Goal: Information Seeking & Learning: Learn about a topic

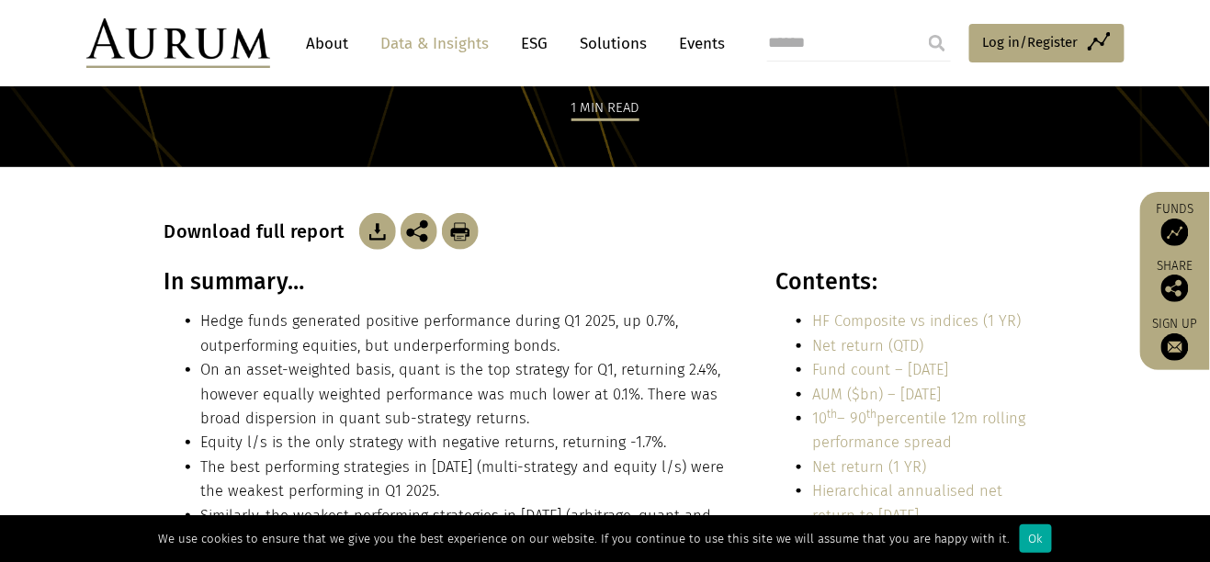
scroll to position [215, 0]
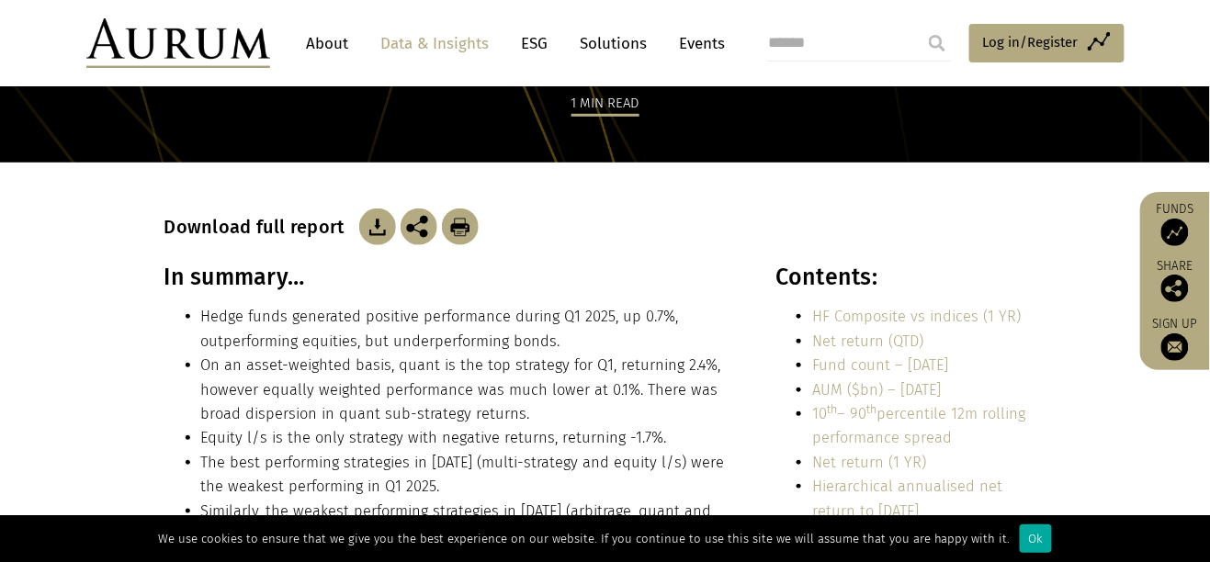
click at [1029, 553] on div "Ok" at bounding box center [1036, 539] width 32 height 28
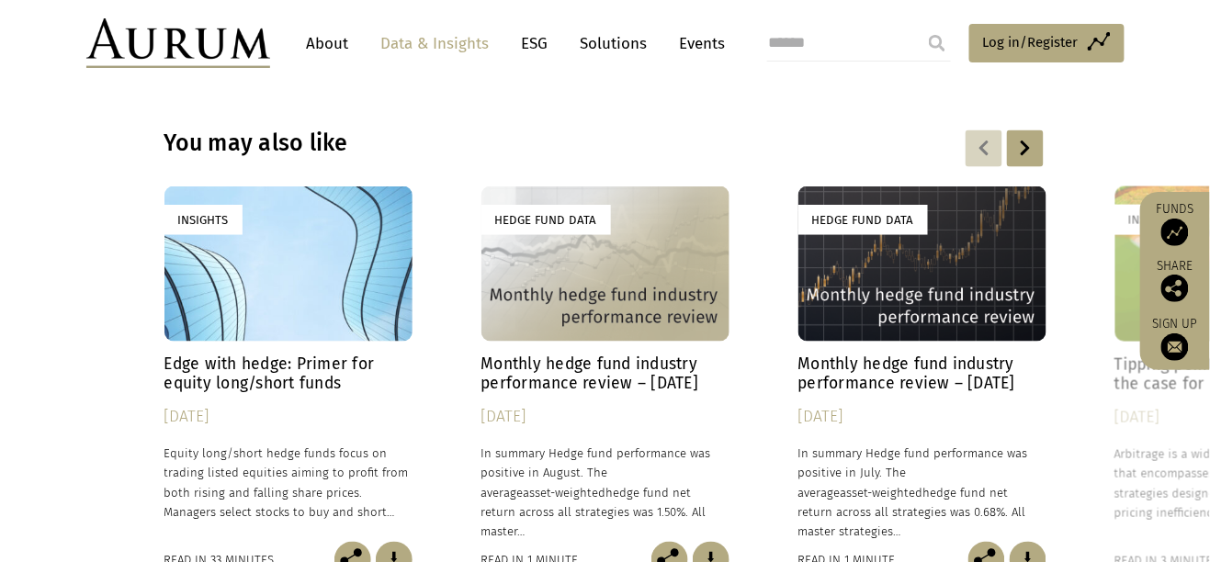
scroll to position [4322, 0]
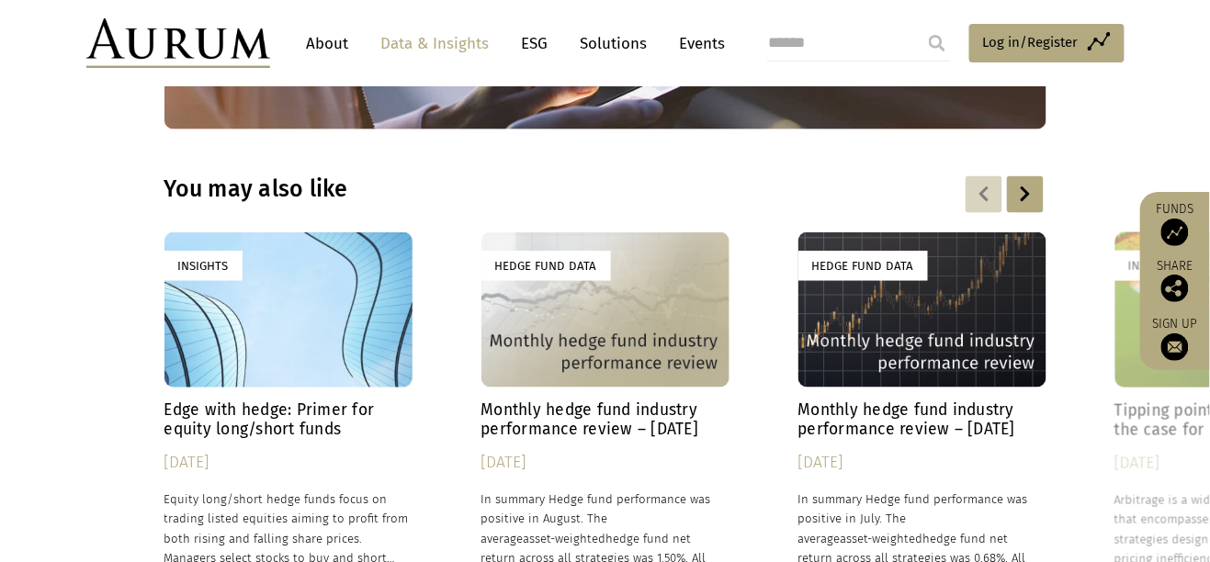
click at [662, 401] on h4 "Monthly hedge fund industry performance review – [DATE]" at bounding box center [605, 420] width 248 height 39
click at [682, 333] on div "Hedge Fund Data" at bounding box center [605, 309] width 248 height 155
click at [645, 345] on div "Hedge Fund Data" at bounding box center [605, 309] width 248 height 155
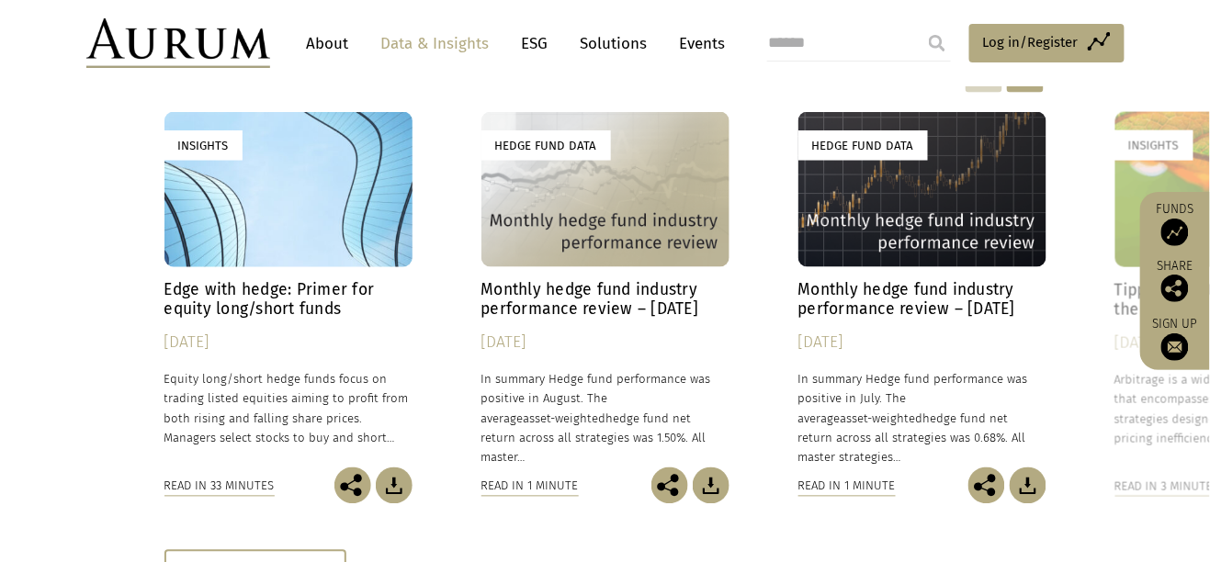
scroll to position [4444, 0]
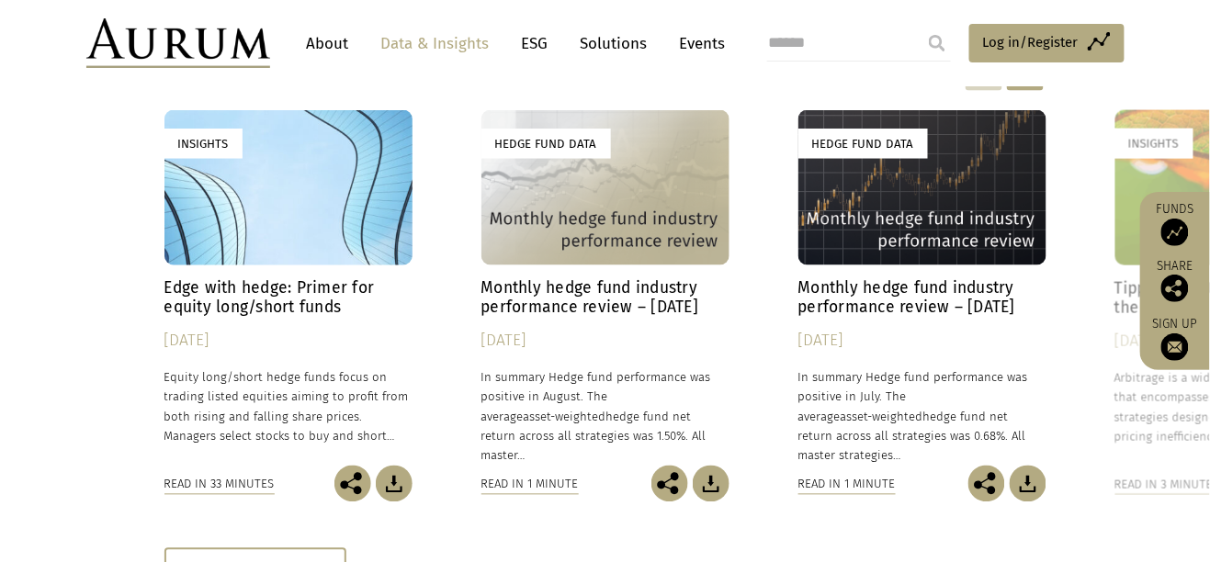
click at [546, 476] on div "Read in 1 minute" at bounding box center [543, 484] width 124 height 37
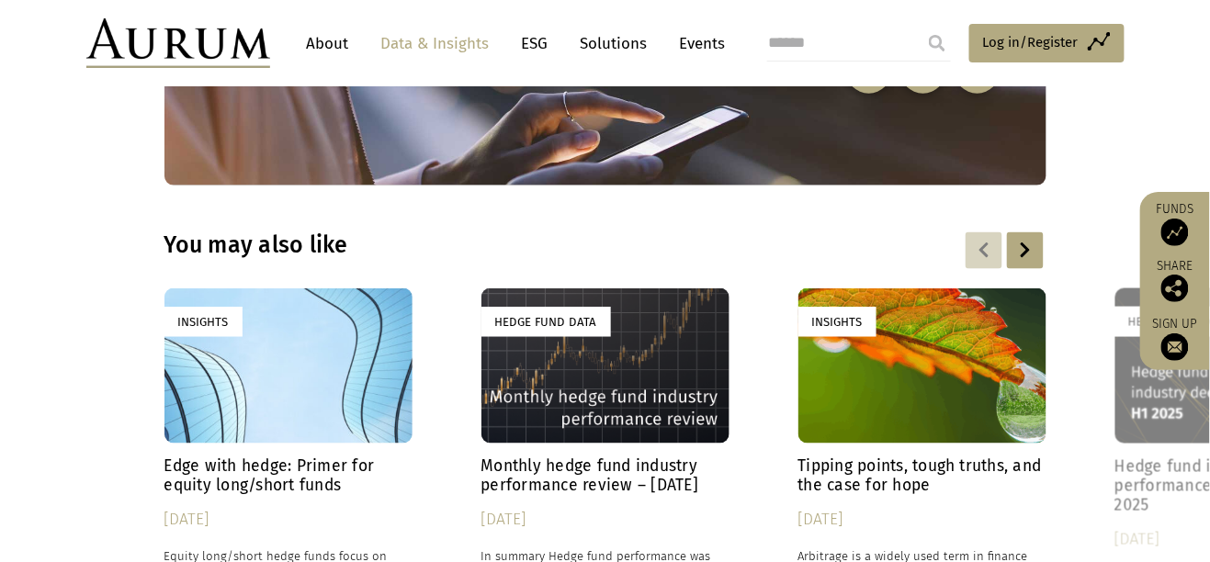
scroll to position [2427, 0]
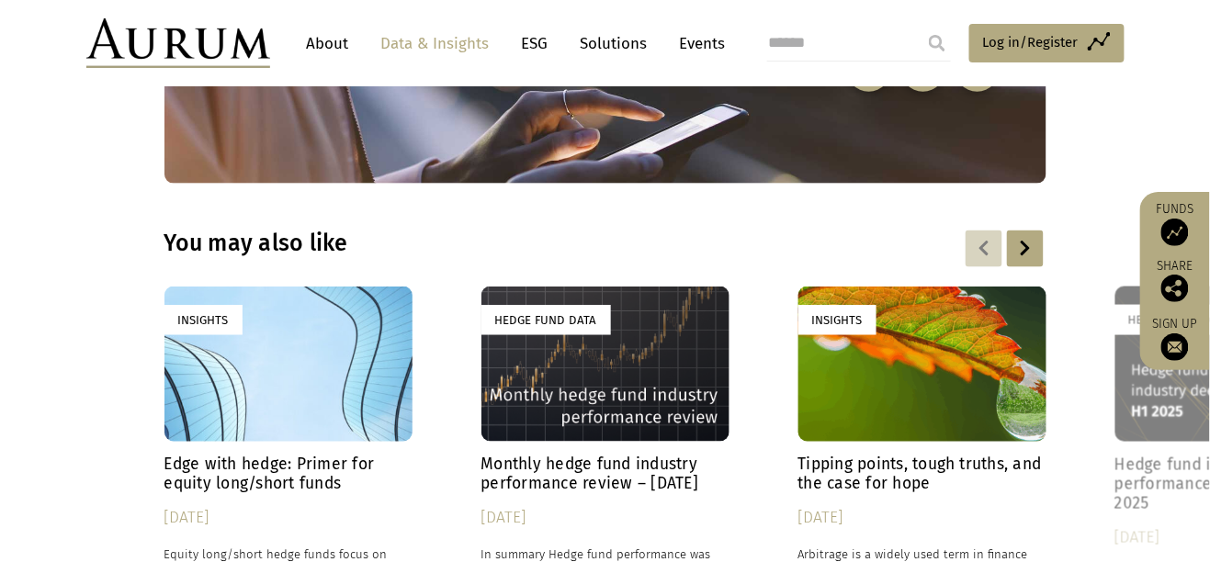
click at [301, 467] on h4 "Edge with hedge: Primer for equity long/short funds" at bounding box center [288, 475] width 248 height 39
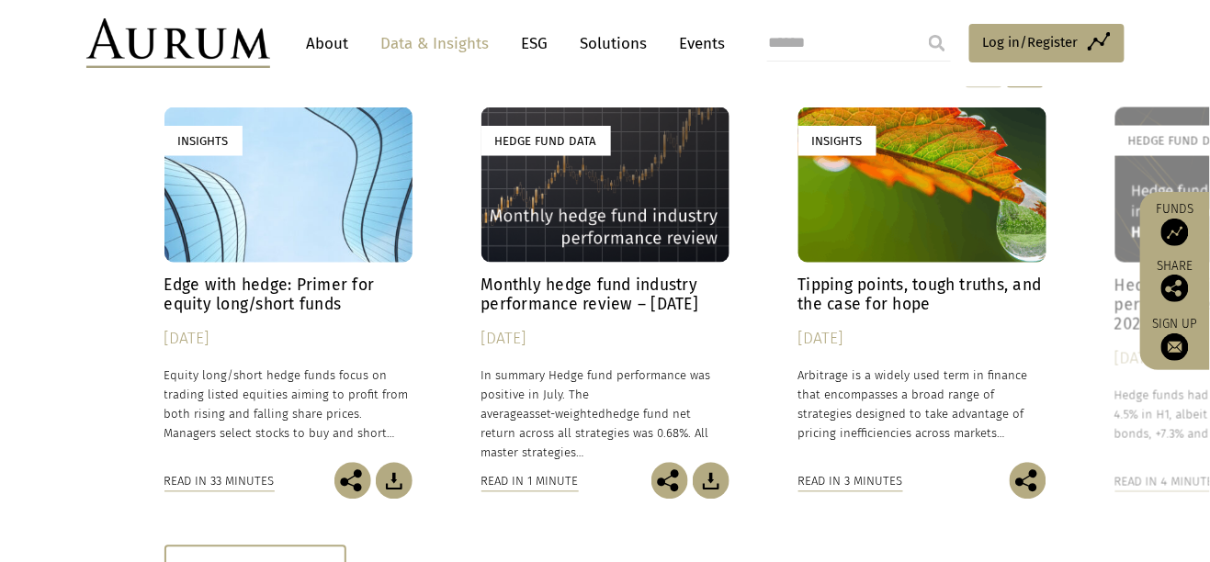
scroll to position [2609, 0]
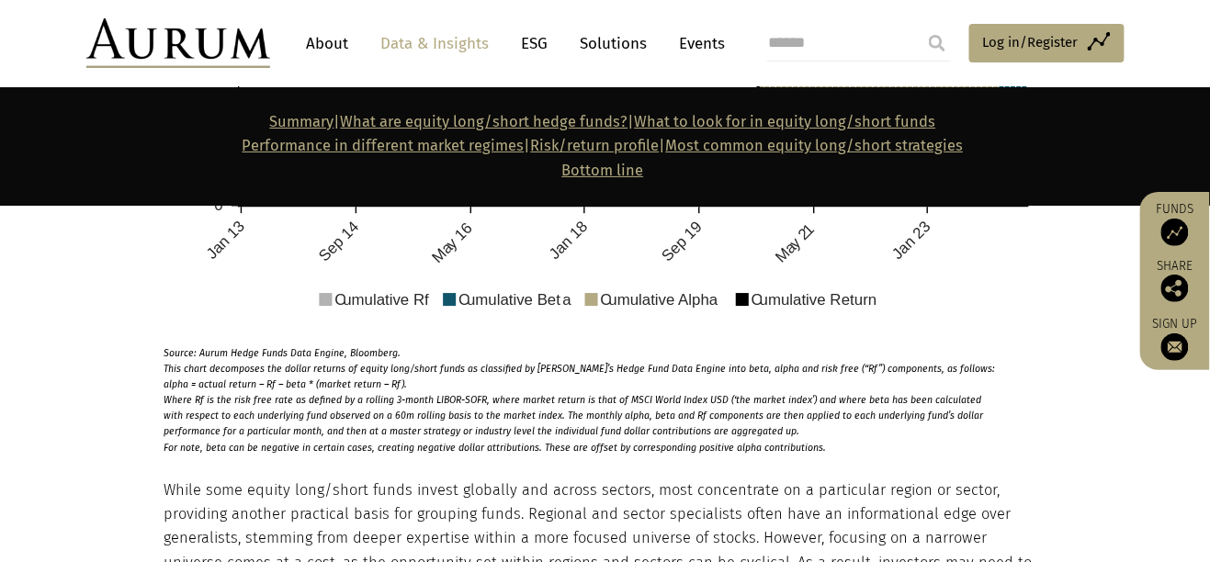
scroll to position [2642, 0]
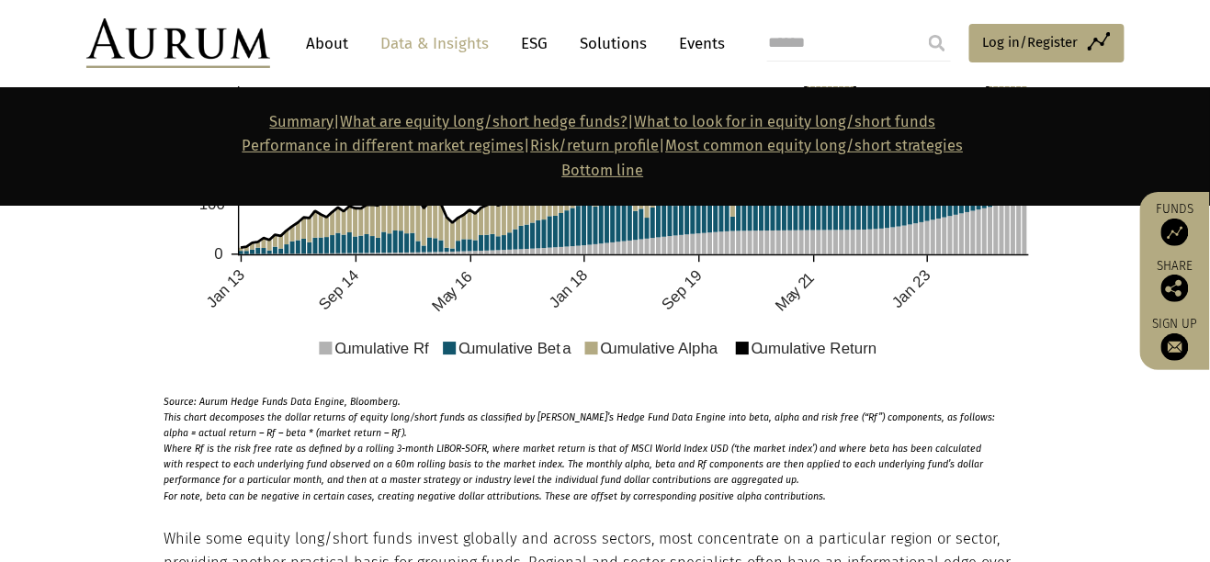
click at [871, 356] on img at bounding box center [602, 205] width 877 height 363
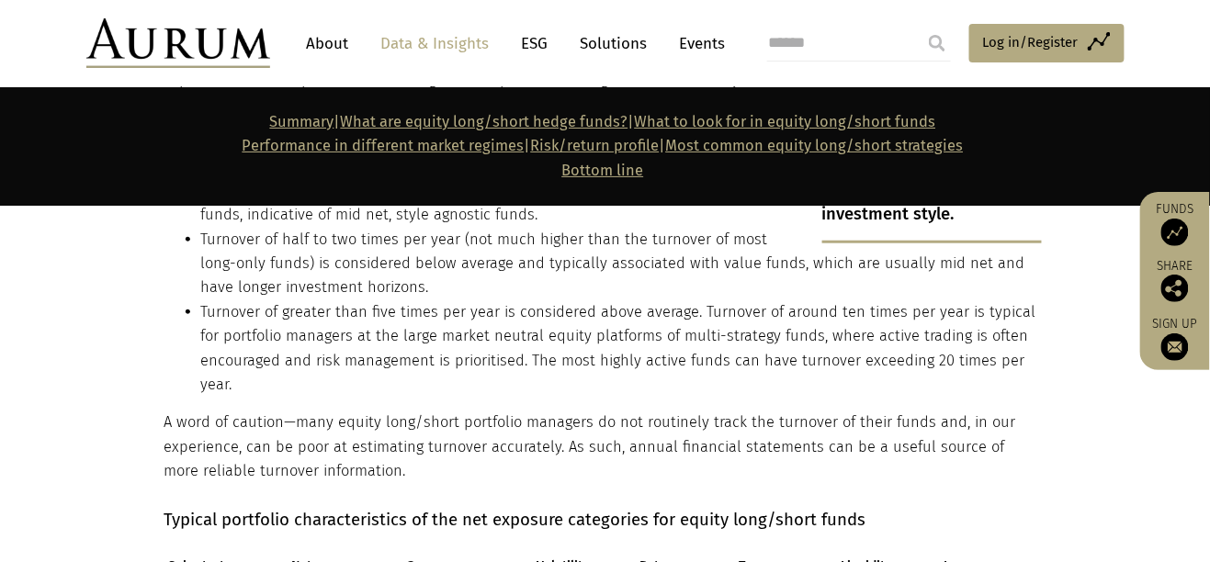
scroll to position [4029, 0]
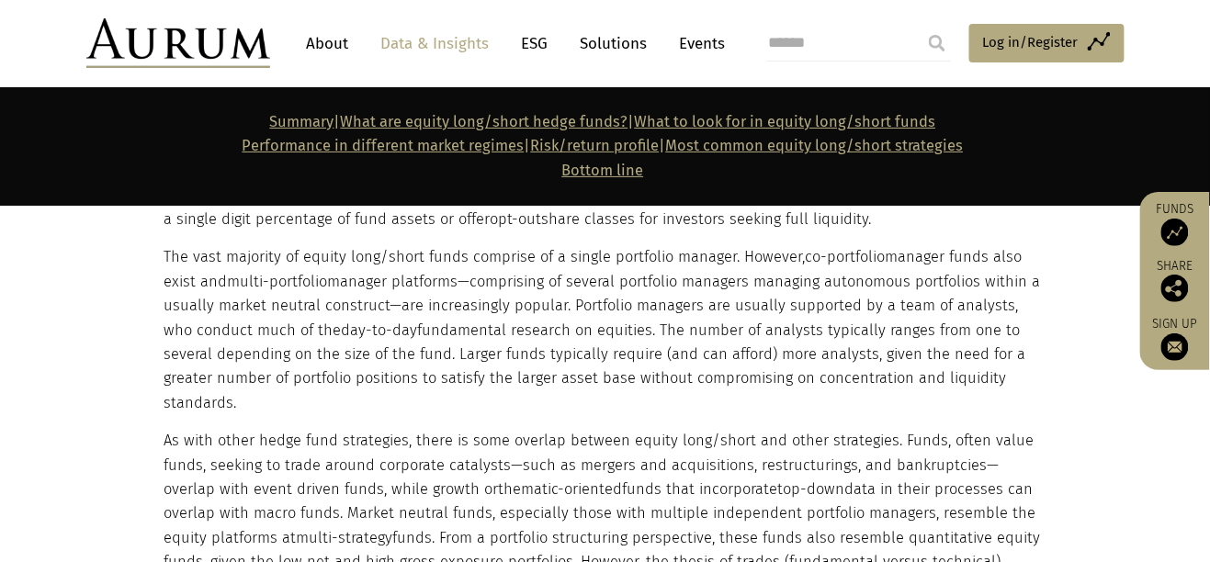
scroll to position [5450, 0]
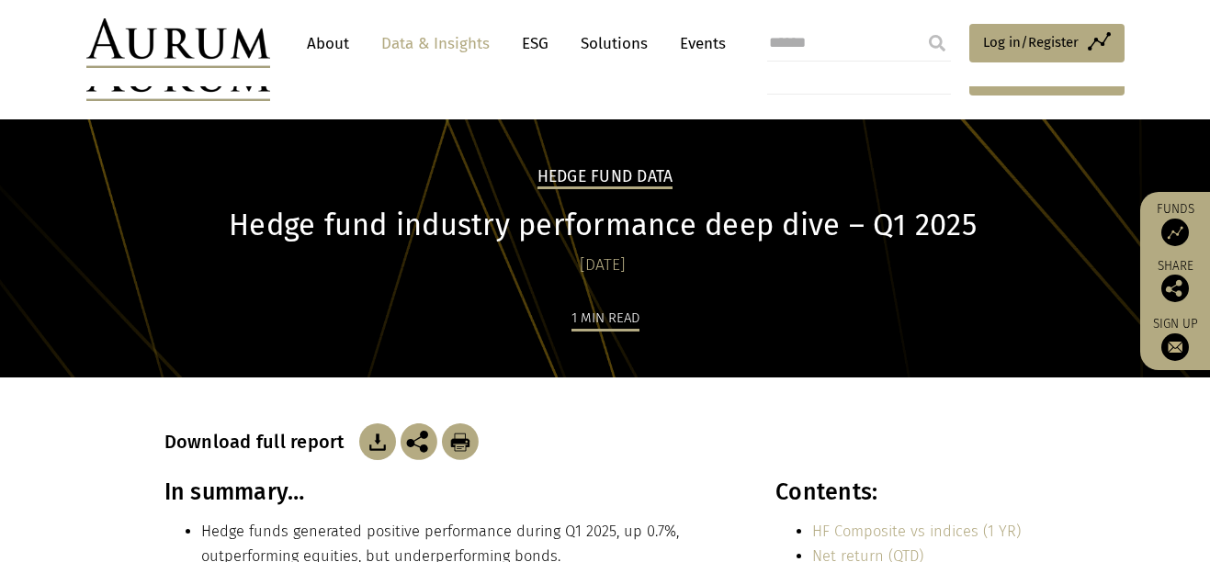
scroll to position [4444, 0]
